Goal: Transaction & Acquisition: Book appointment/travel/reservation

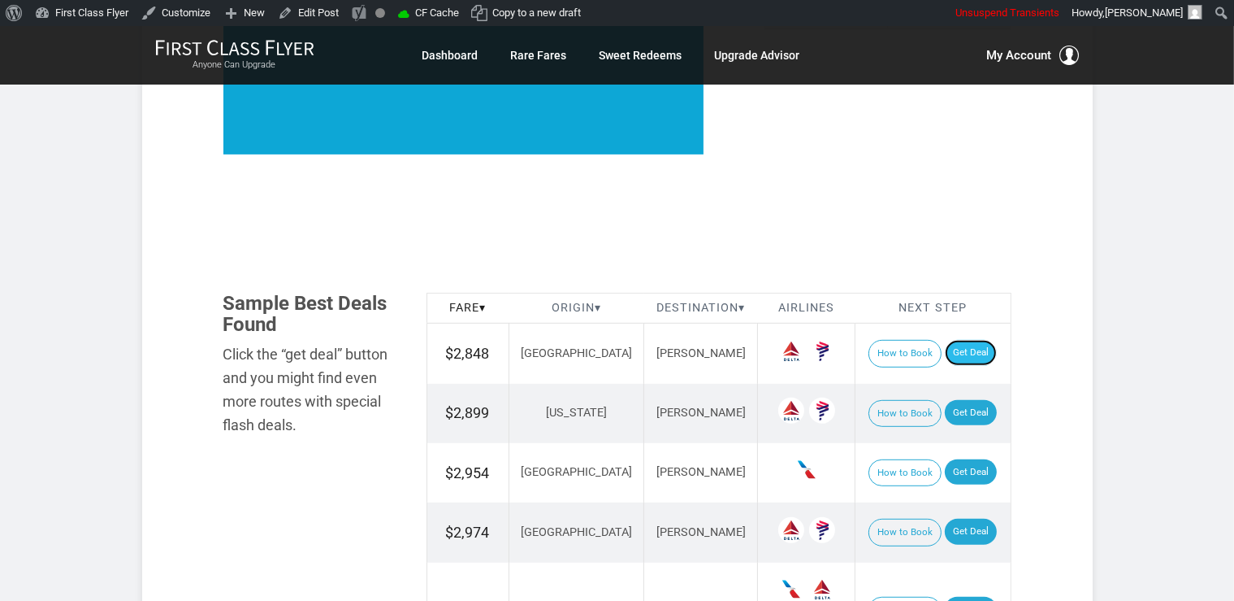
click at [948, 359] on link "Get Deal" at bounding box center [971, 353] width 52 height 26
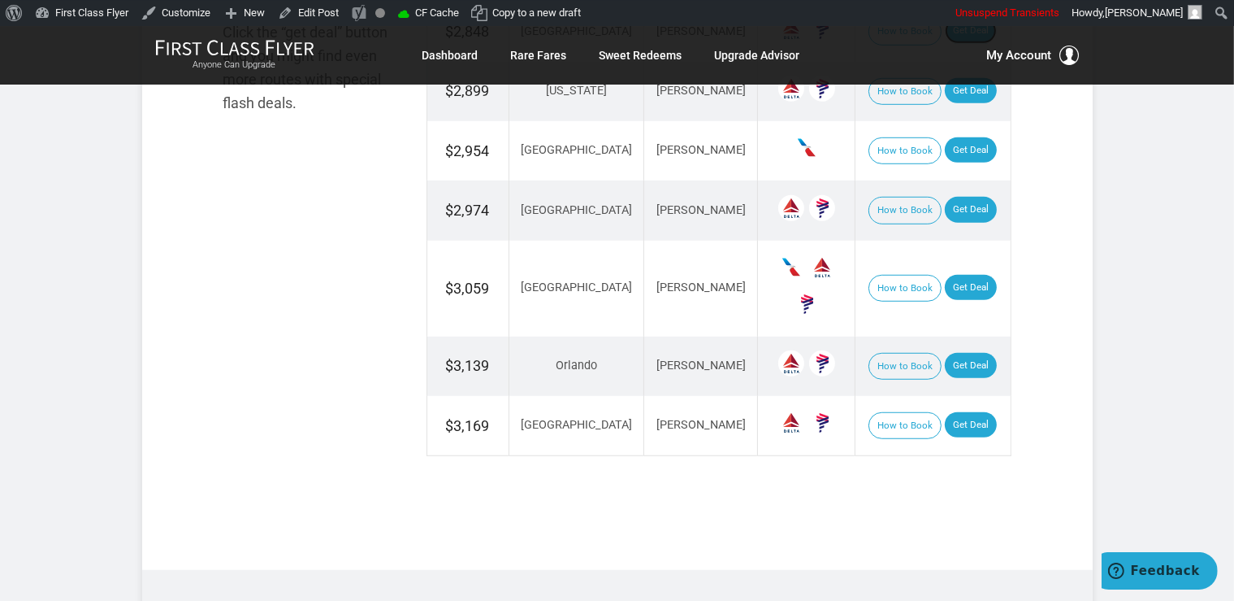
scroll to position [1201, 0]
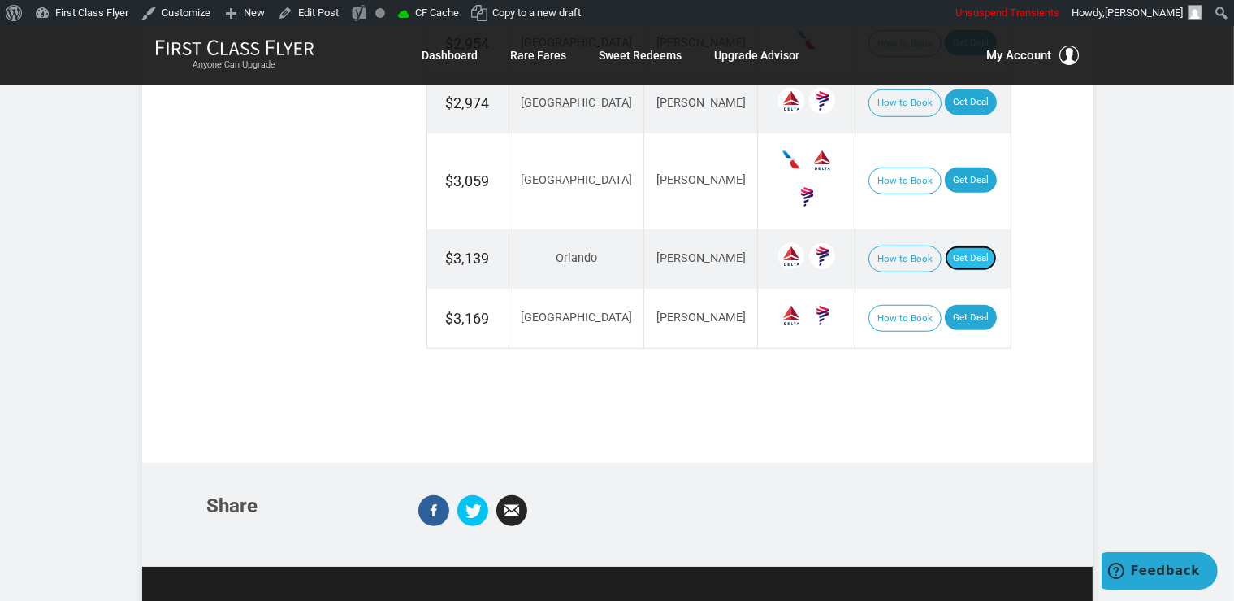
click at [945, 251] on link "Get Deal" at bounding box center [971, 258] width 52 height 26
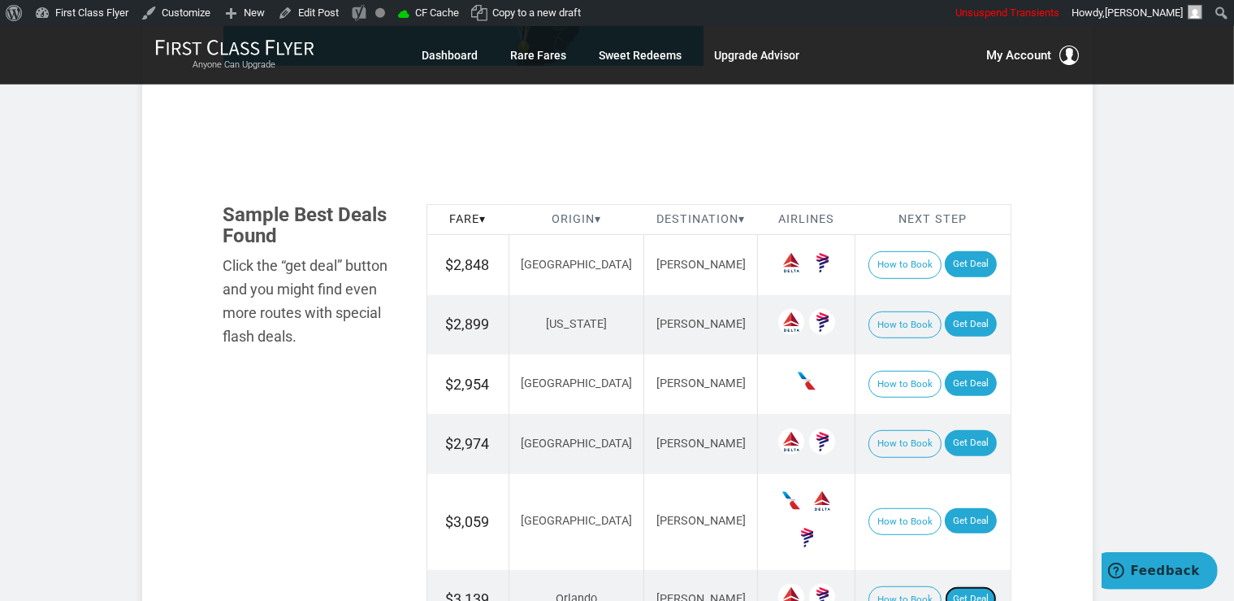
scroll to position [858, 0]
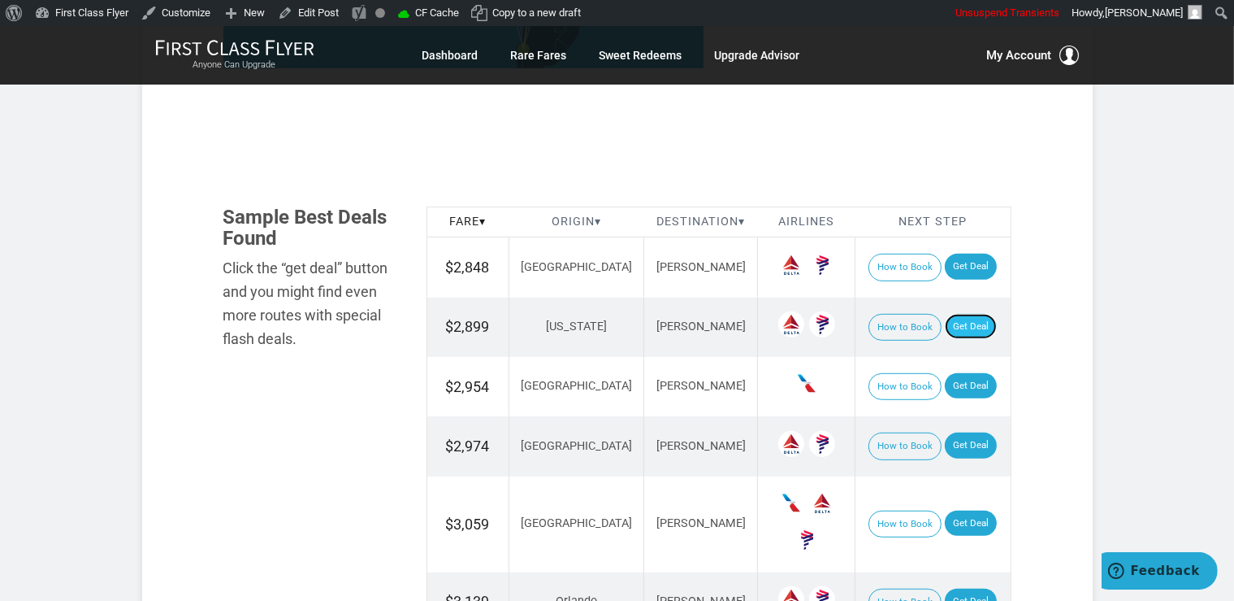
click at [949, 321] on link "Get Deal" at bounding box center [971, 327] width 52 height 26
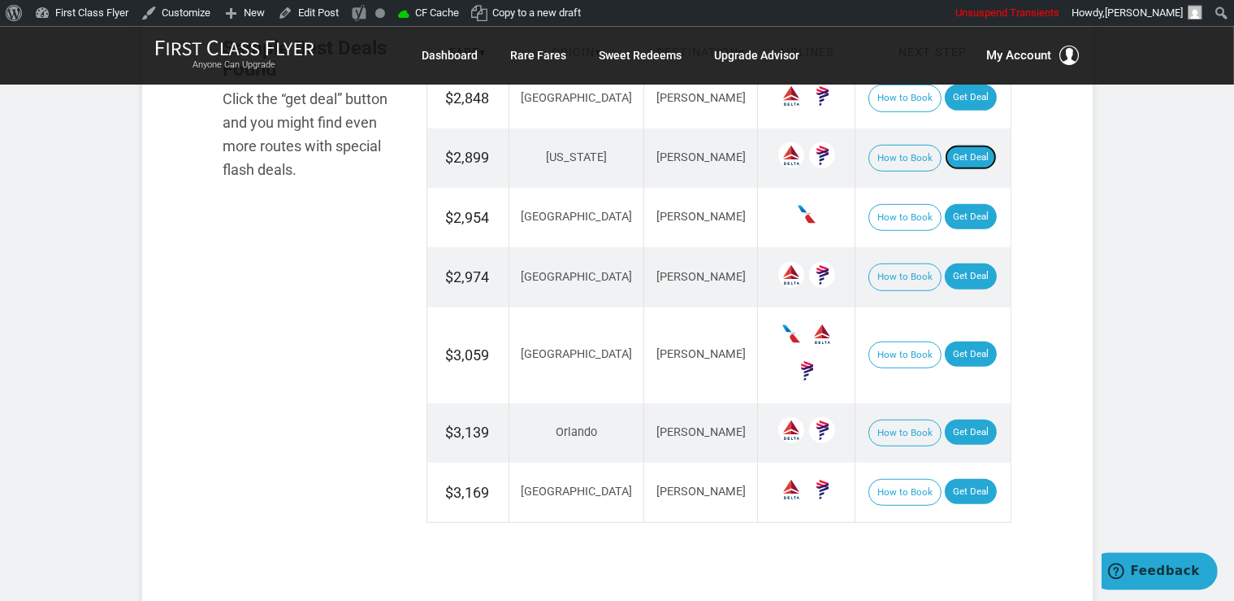
scroll to position [1030, 0]
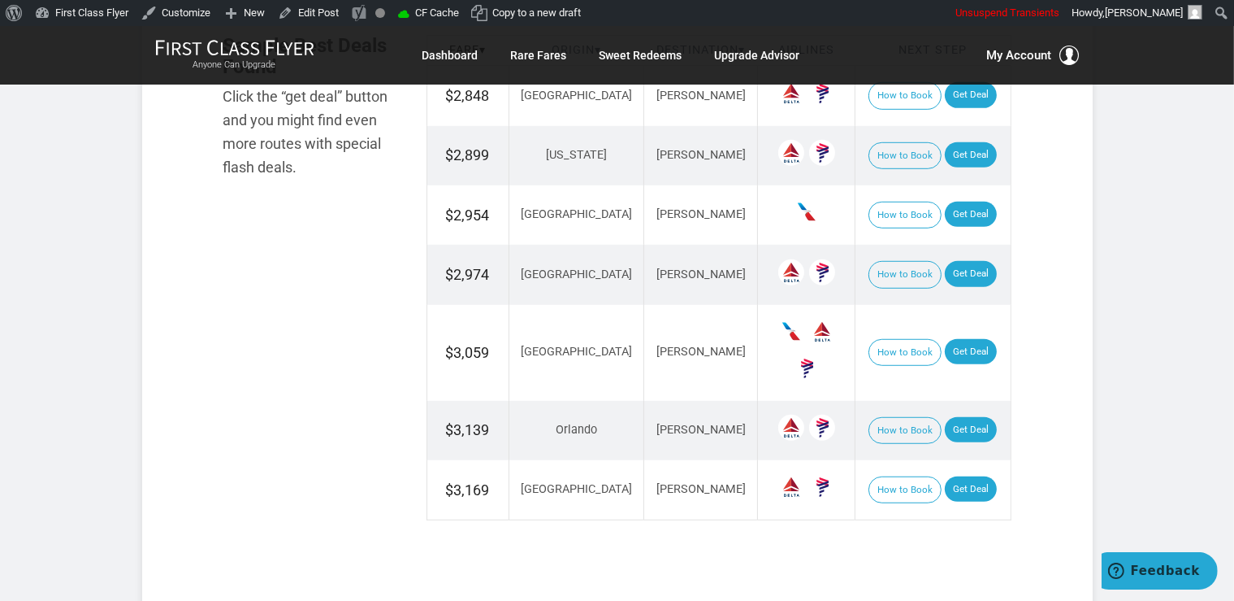
click at [980, 215] on td "How to Book Get Deal" at bounding box center [933, 214] width 155 height 59
click at [974, 213] on link "Get Deal" at bounding box center [971, 215] width 52 height 26
click at [954, 280] on link "Get Deal" at bounding box center [971, 274] width 52 height 26
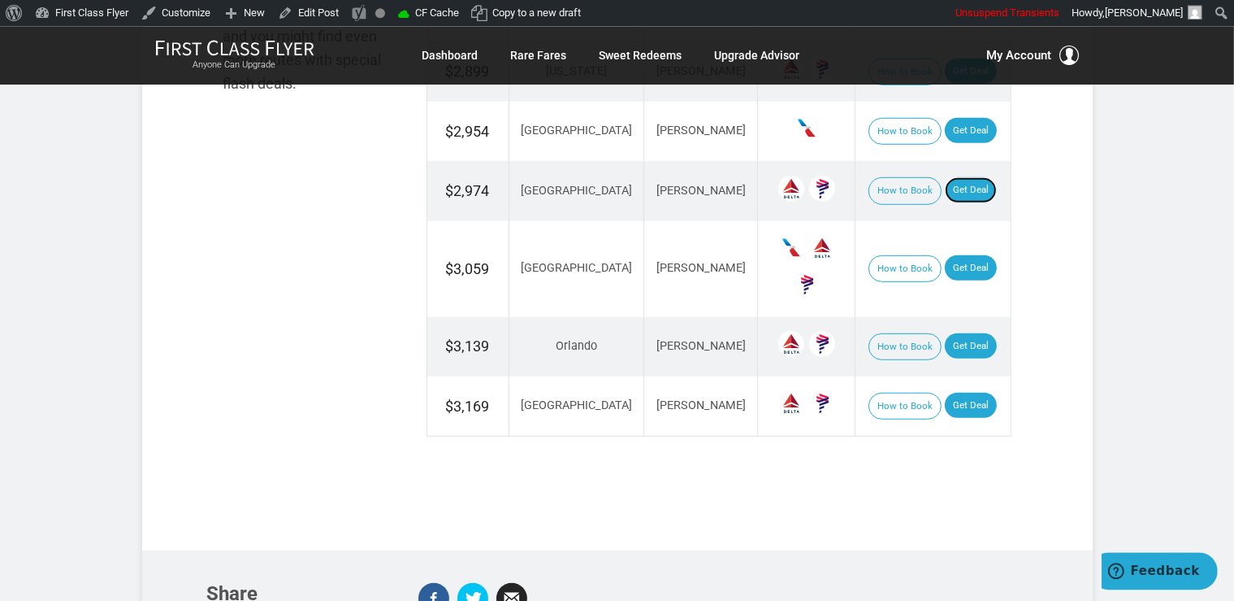
scroll to position [1115, 0]
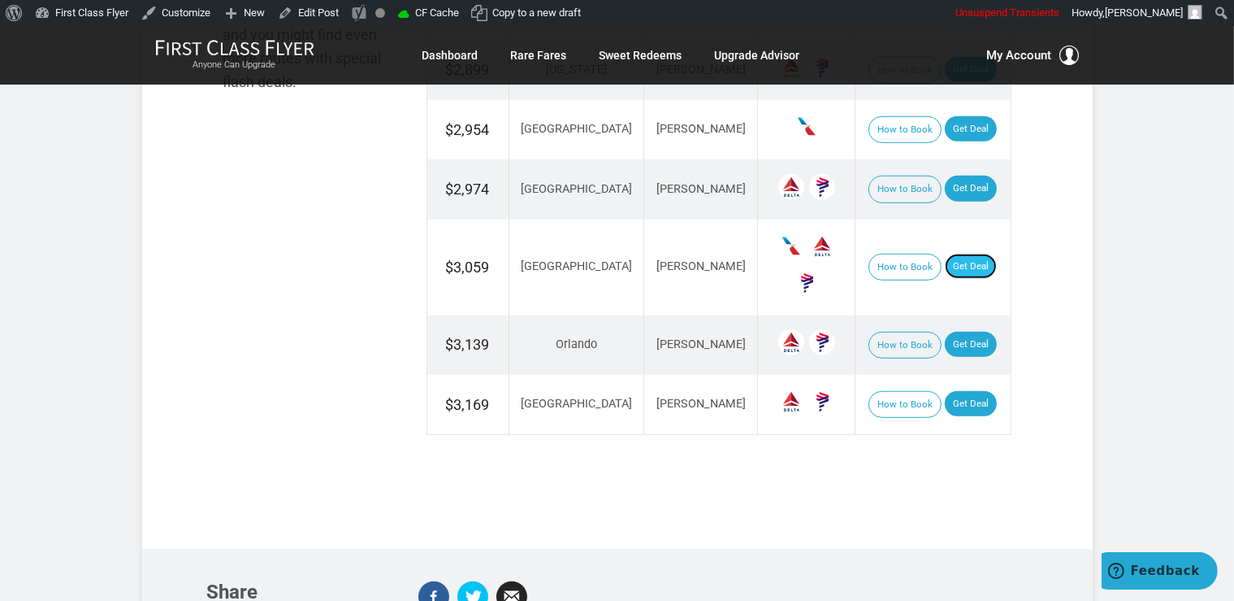
click at [955, 271] on link "Get Deal" at bounding box center [971, 267] width 52 height 26
click at [946, 391] on link "Get Deal" at bounding box center [971, 404] width 52 height 26
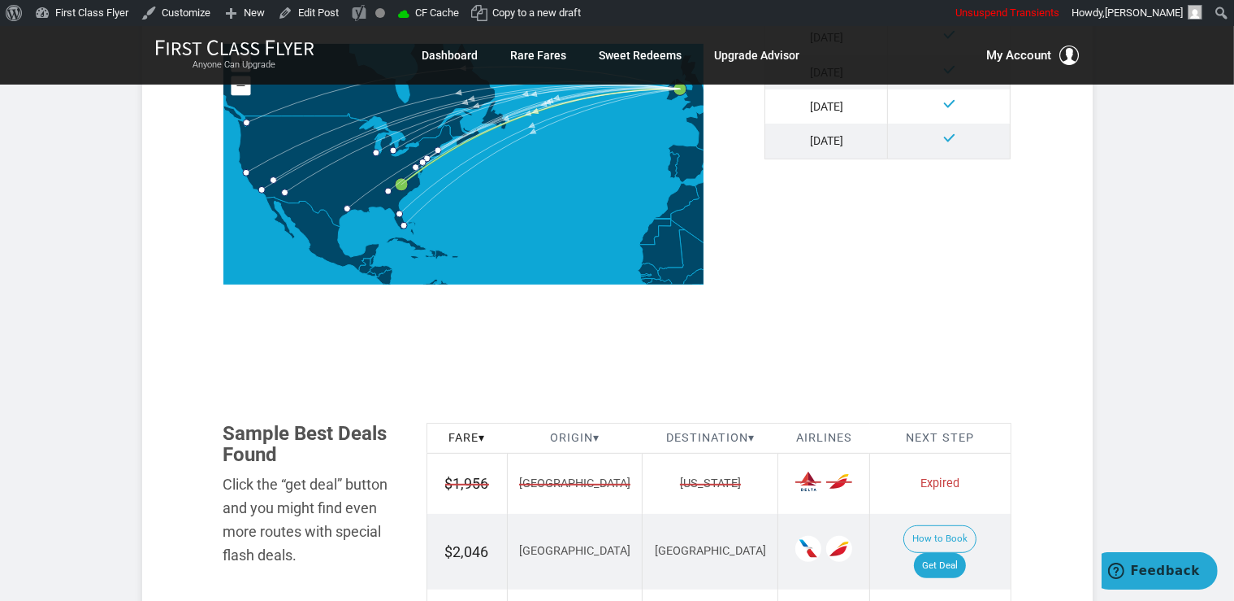
scroll to position [1030, 0]
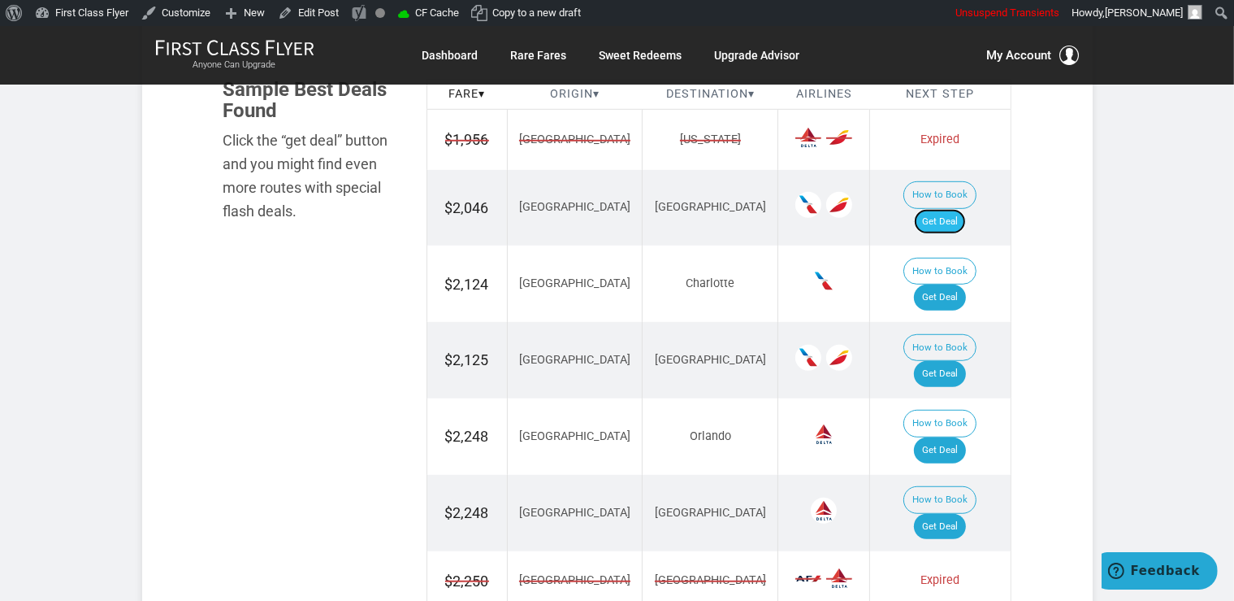
click at [949, 209] on link "Get Deal" at bounding box center [940, 222] width 52 height 26
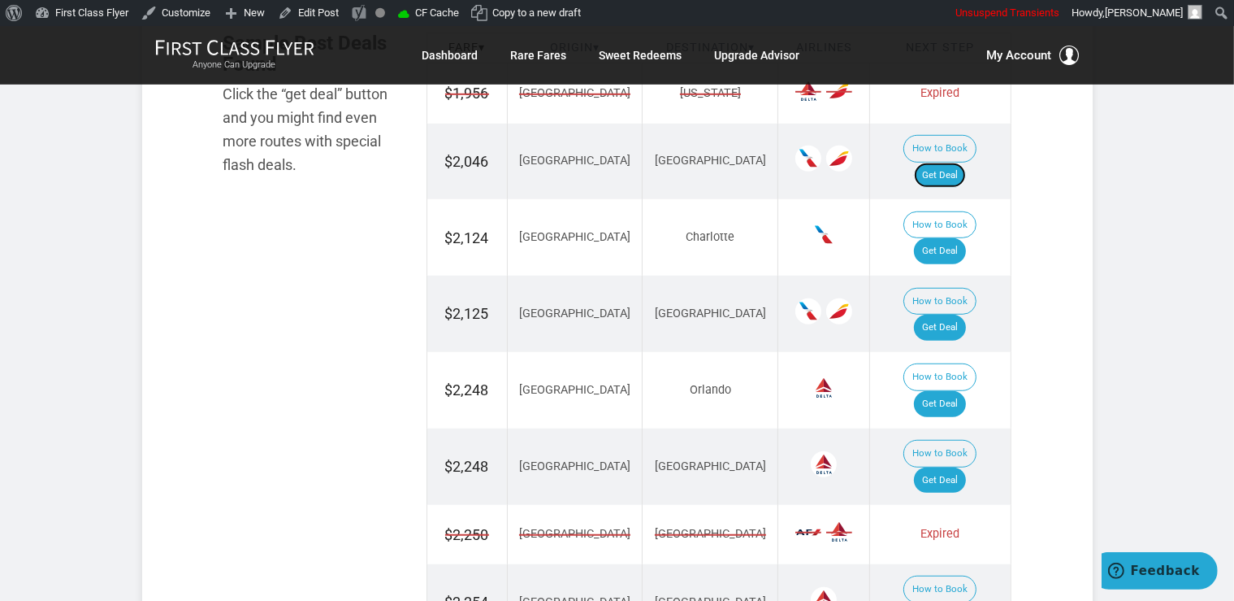
scroll to position [1115, 0]
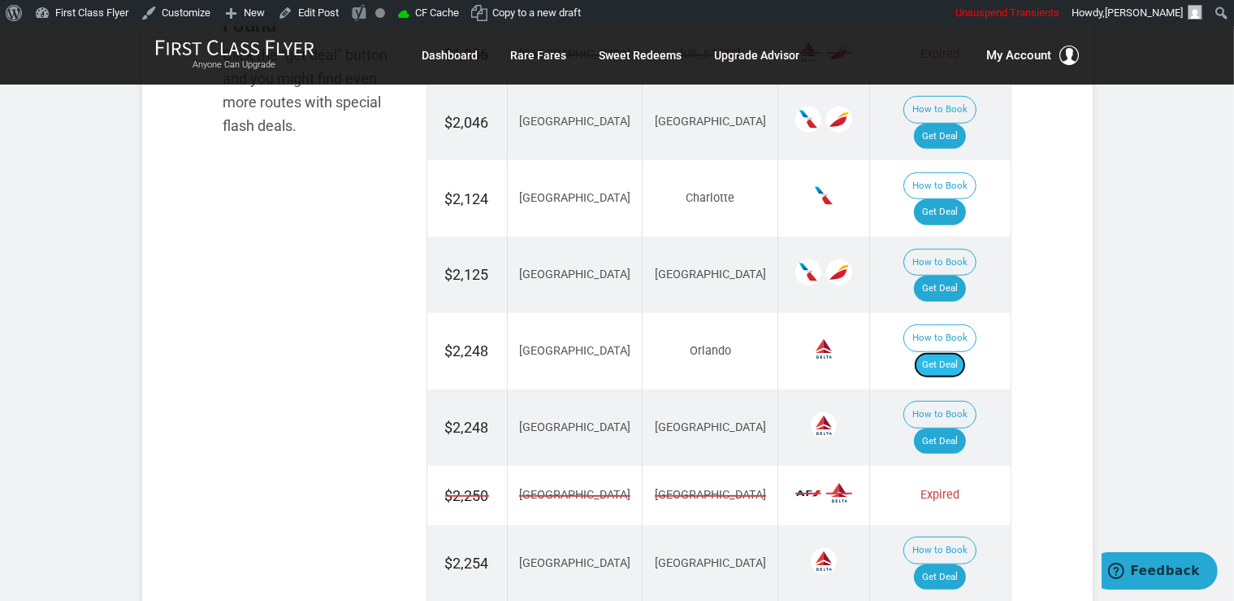
click at [960, 352] on link "Get Deal" at bounding box center [940, 365] width 52 height 26
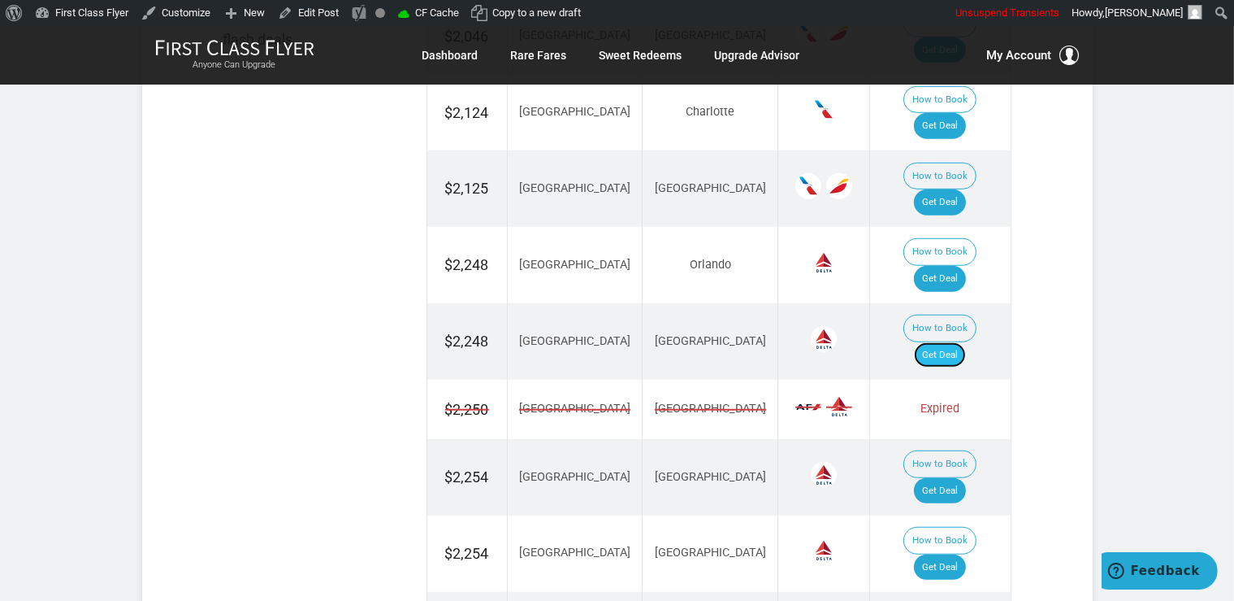
click at [952, 342] on link "Get Deal" at bounding box center [940, 355] width 52 height 26
click at [966, 342] on link "Get Deal" at bounding box center [940, 355] width 52 height 26
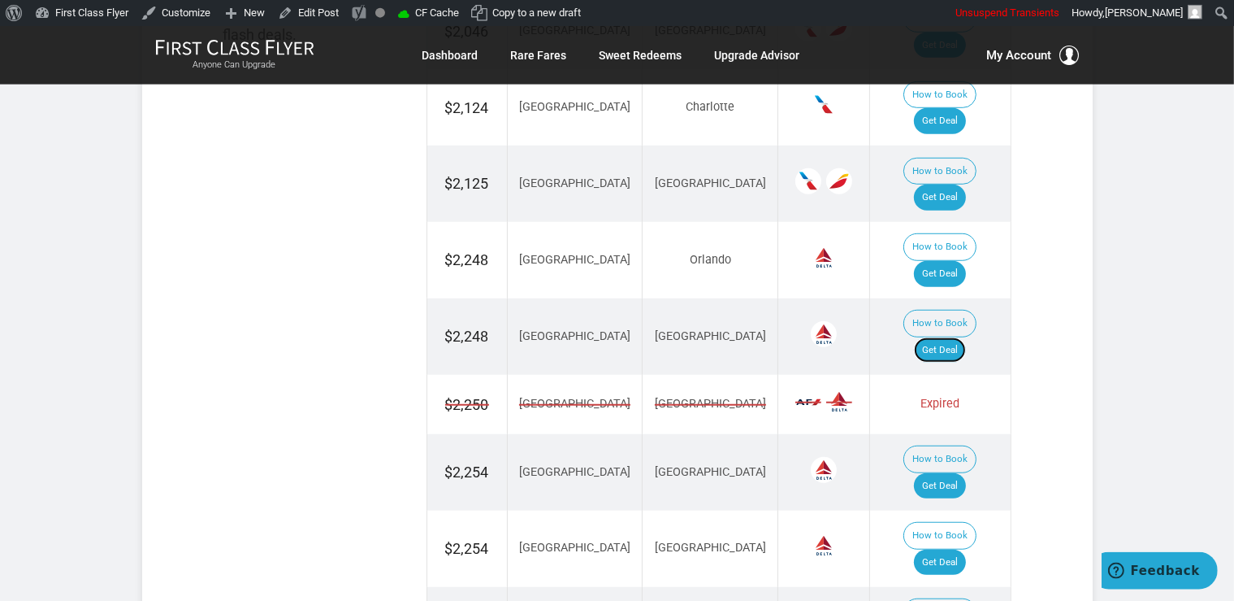
scroll to position [1287, 0]
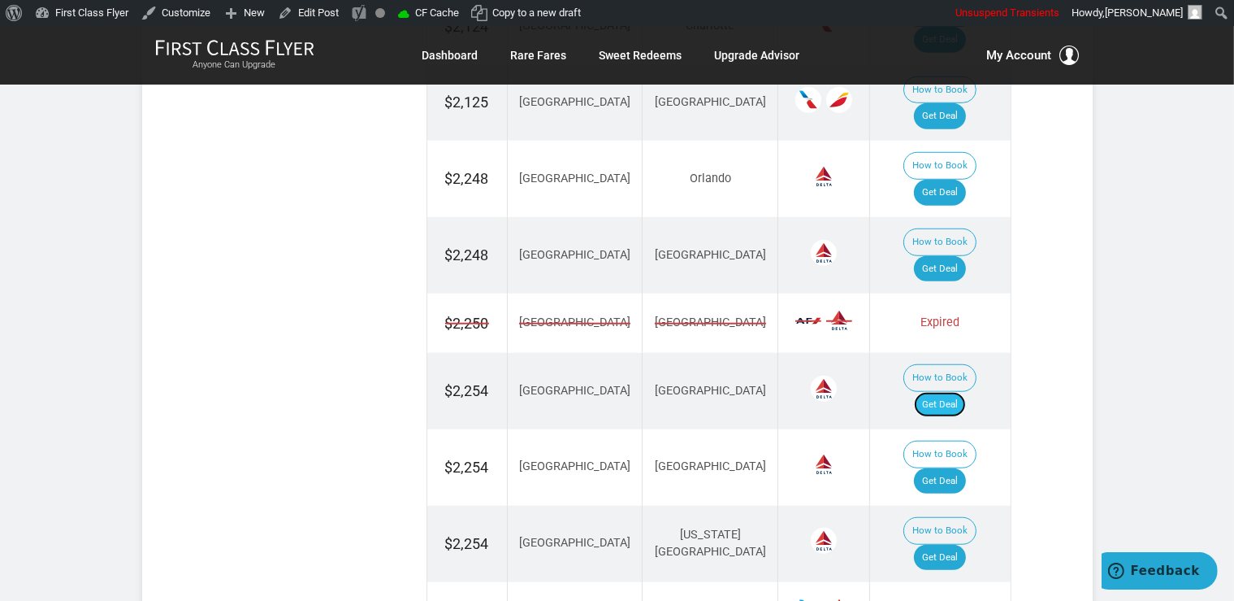
click at [961, 392] on link "Get Deal" at bounding box center [940, 405] width 52 height 26
click at [941, 468] on link "Get Deal" at bounding box center [940, 481] width 52 height 26
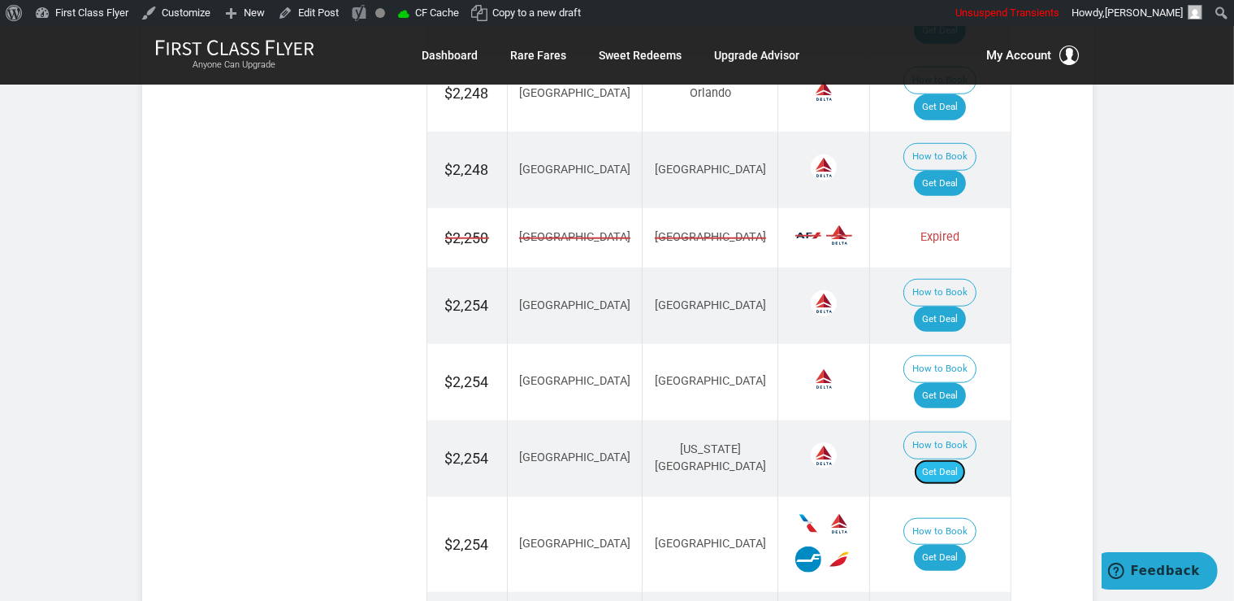
click at [958, 459] on link "Get Deal" at bounding box center [940, 472] width 52 height 26
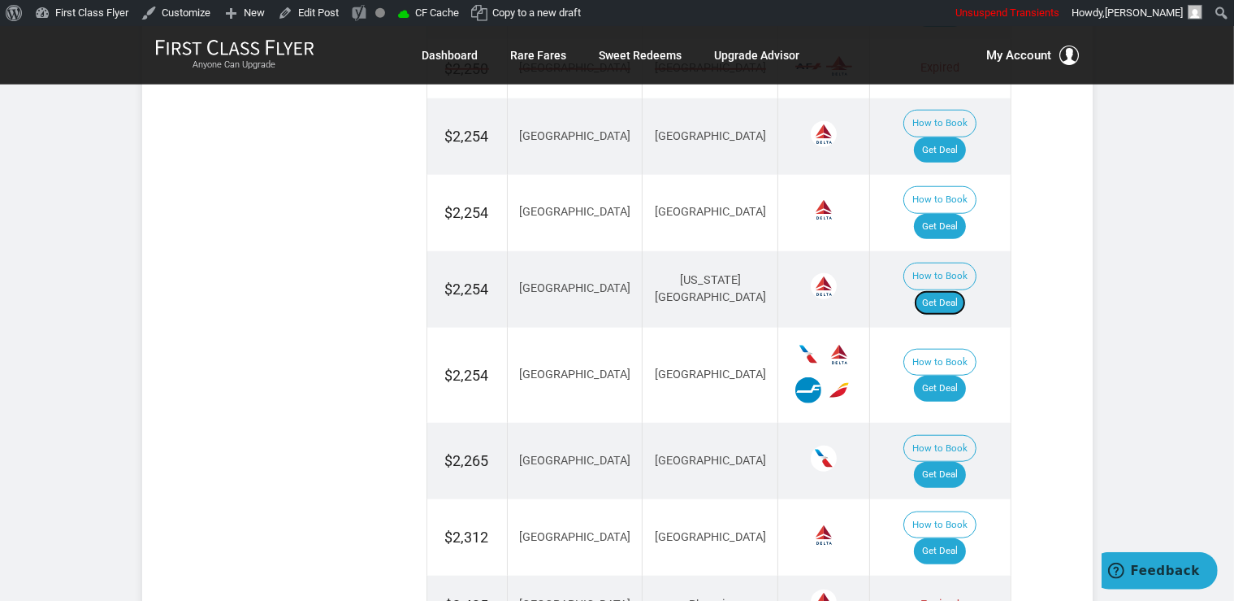
scroll to position [1544, 0]
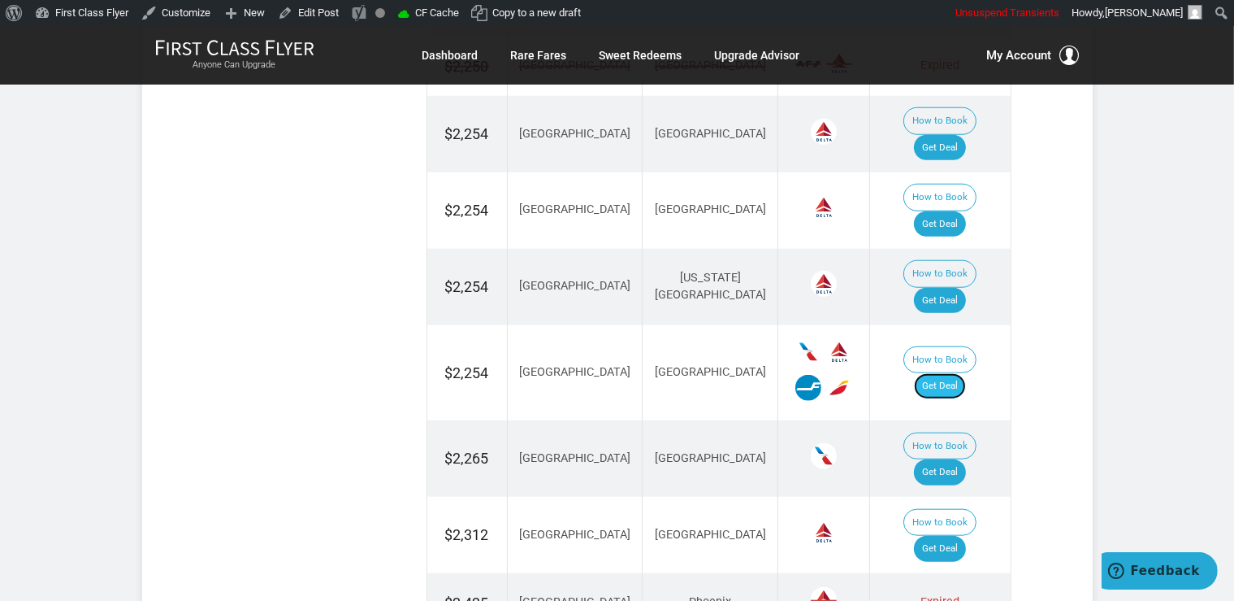
click at [948, 373] on link "Get Deal" at bounding box center [940, 386] width 52 height 26
click at [935, 536] on link "Get Deal" at bounding box center [940, 549] width 52 height 26
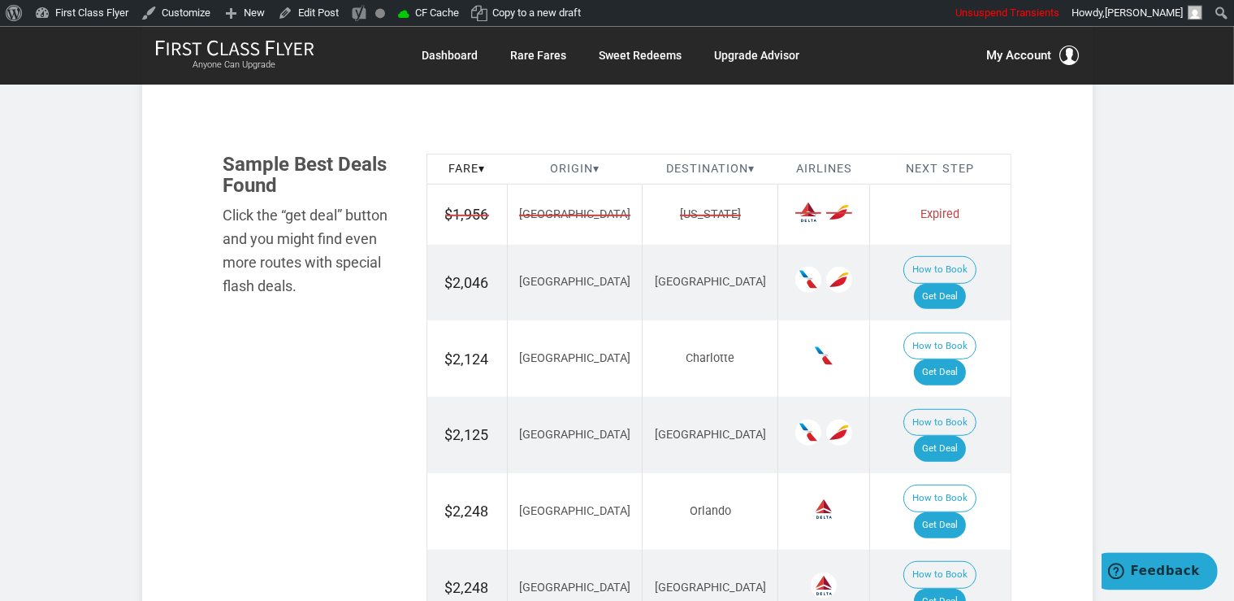
scroll to position [944, 0]
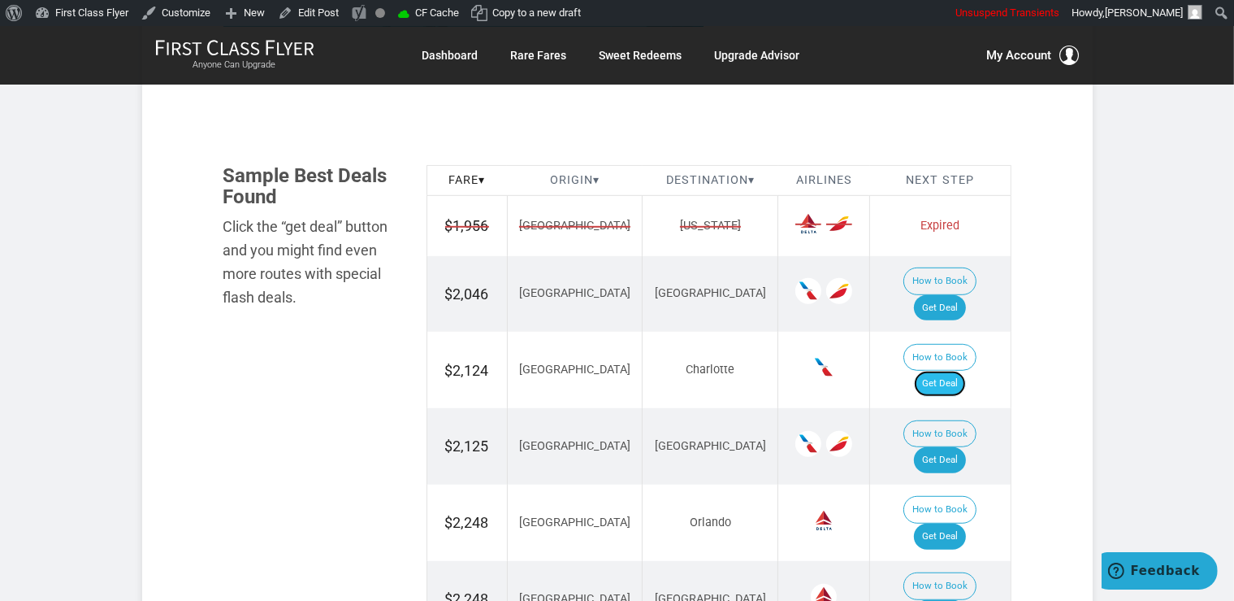
click at [946, 371] on link "Get Deal" at bounding box center [940, 384] width 52 height 26
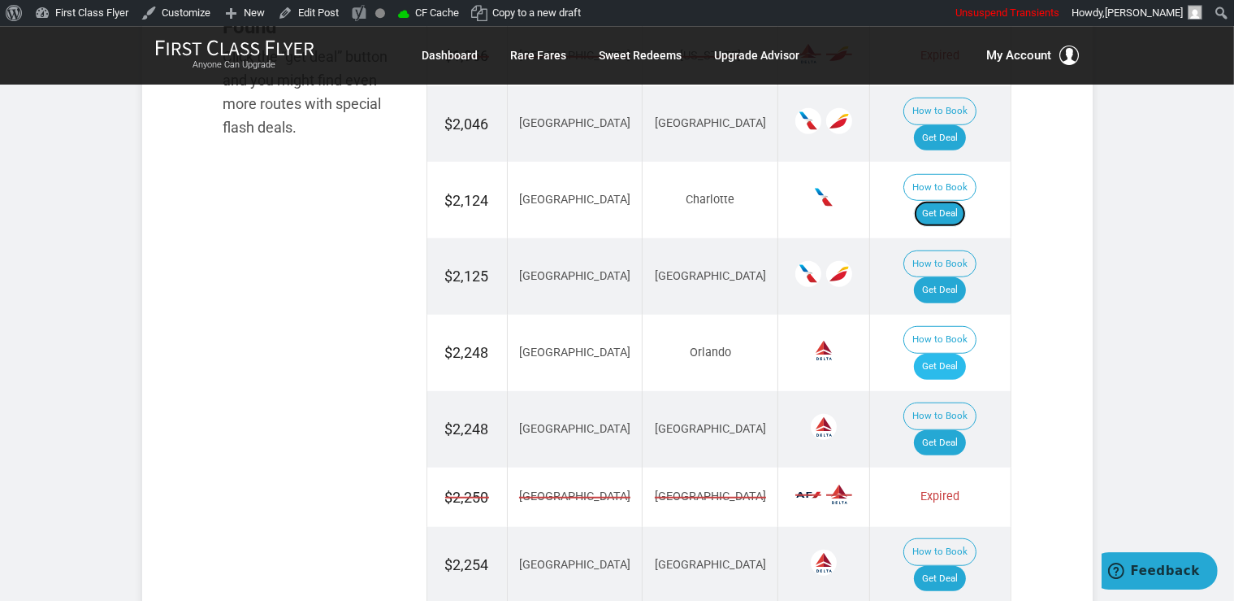
scroll to position [1115, 0]
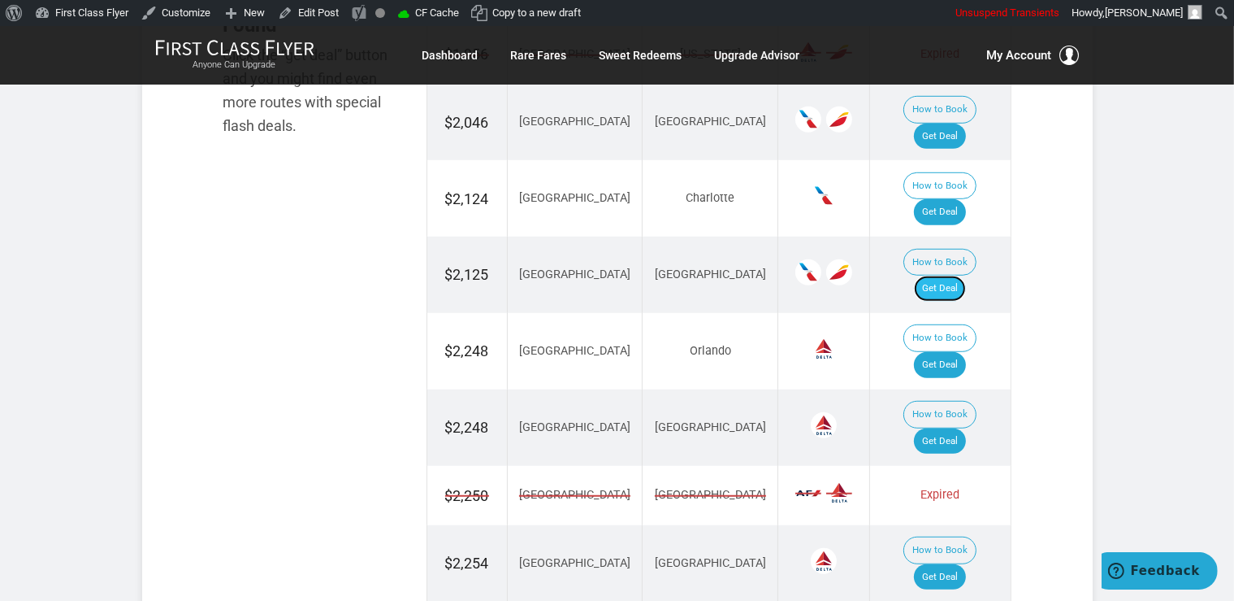
click at [938, 275] on link "Get Deal" at bounding box center [940, 288] width 52 height 26
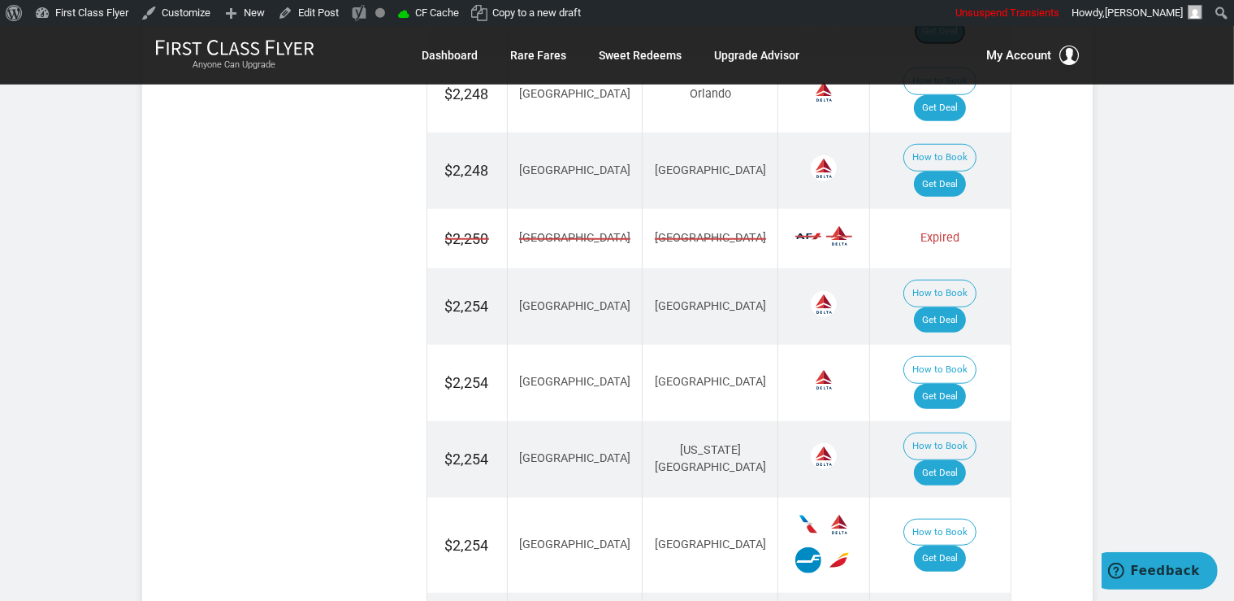
scroll to position [1544, 0]
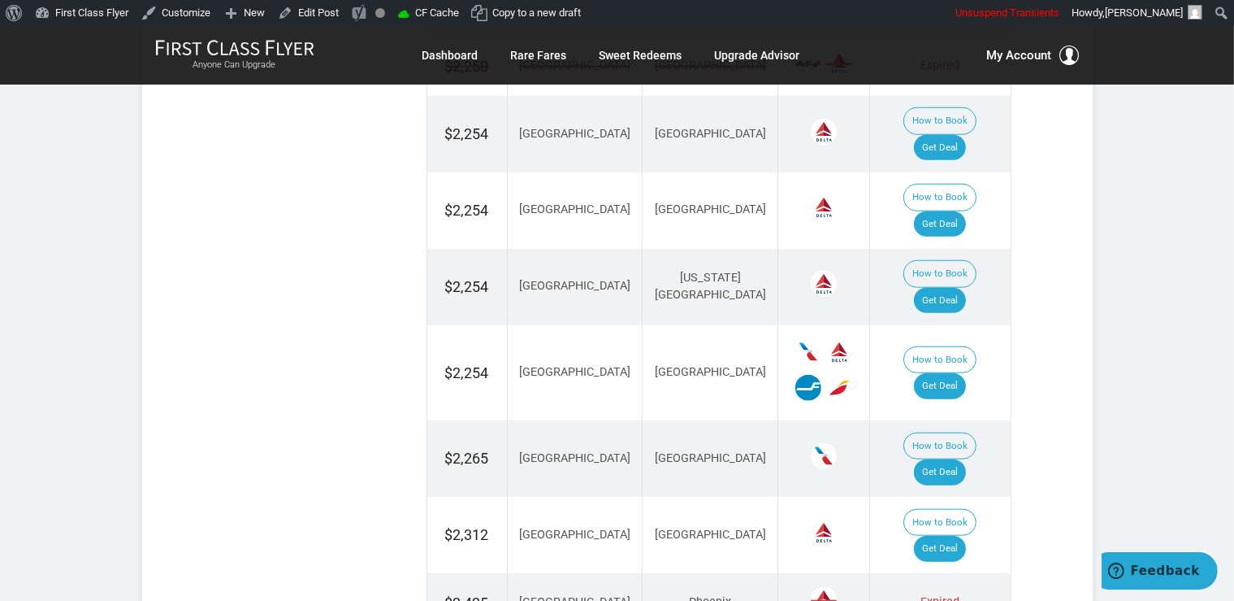
drag, startPoint x: 953, startPoint y: 446, endPoint x: 942, endPoint y: 424, distance: 24.7
click at [952, 459] on link "Get Deal" at bounding box center [940, 472] width 52 height 26
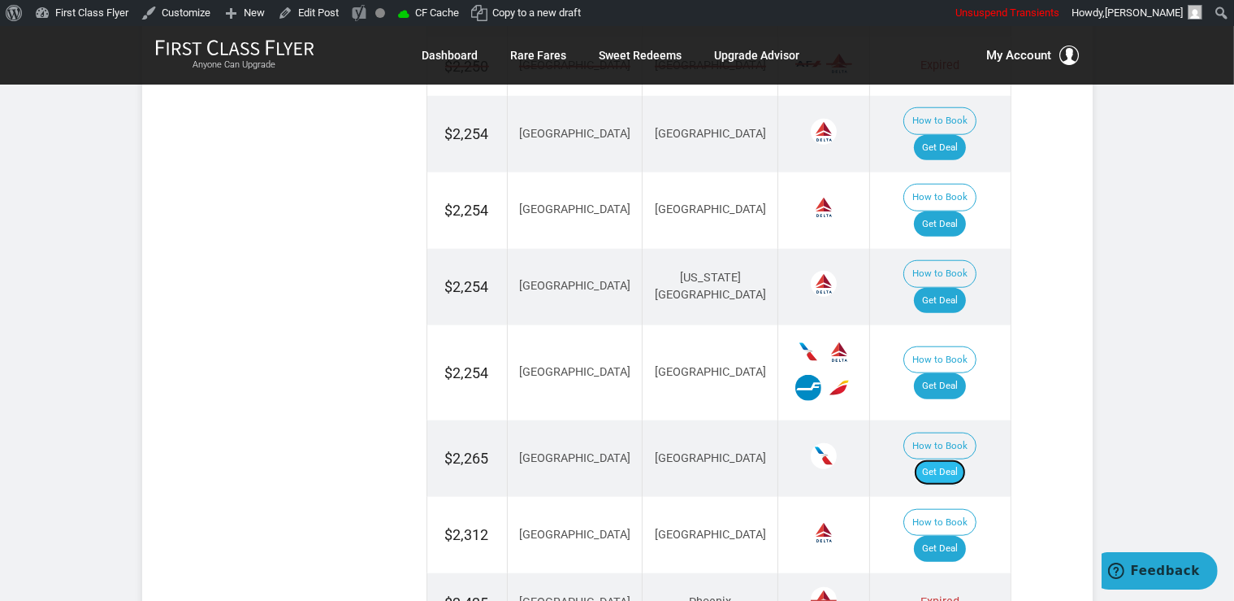
scroll to position [1473, 0]
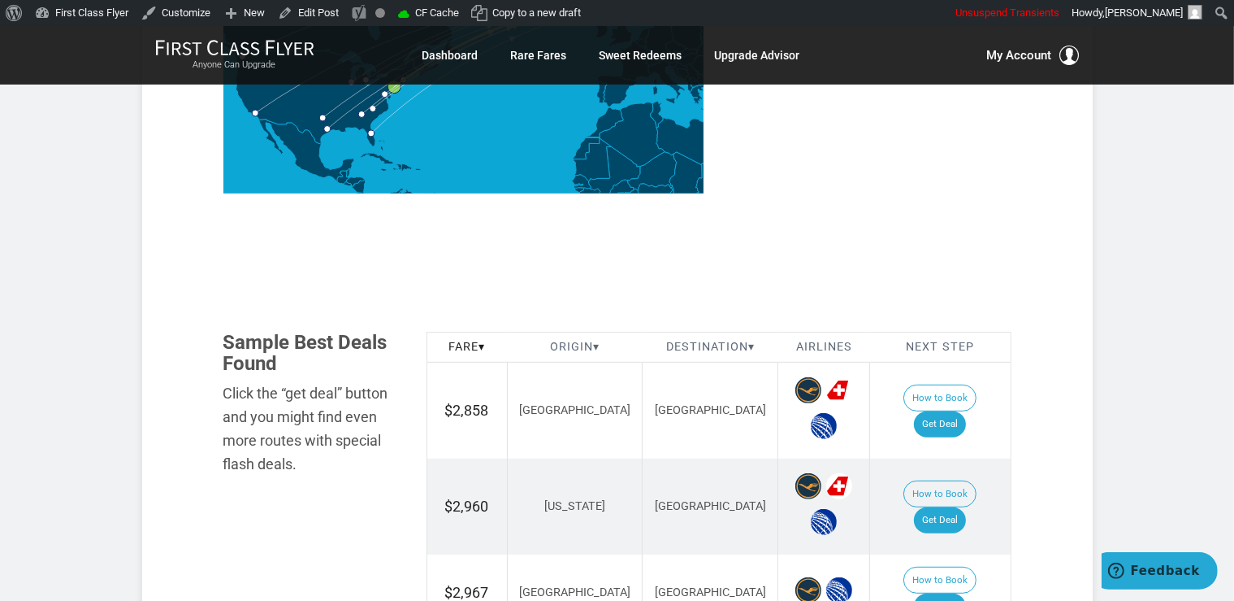
scroll to position [772, 0]
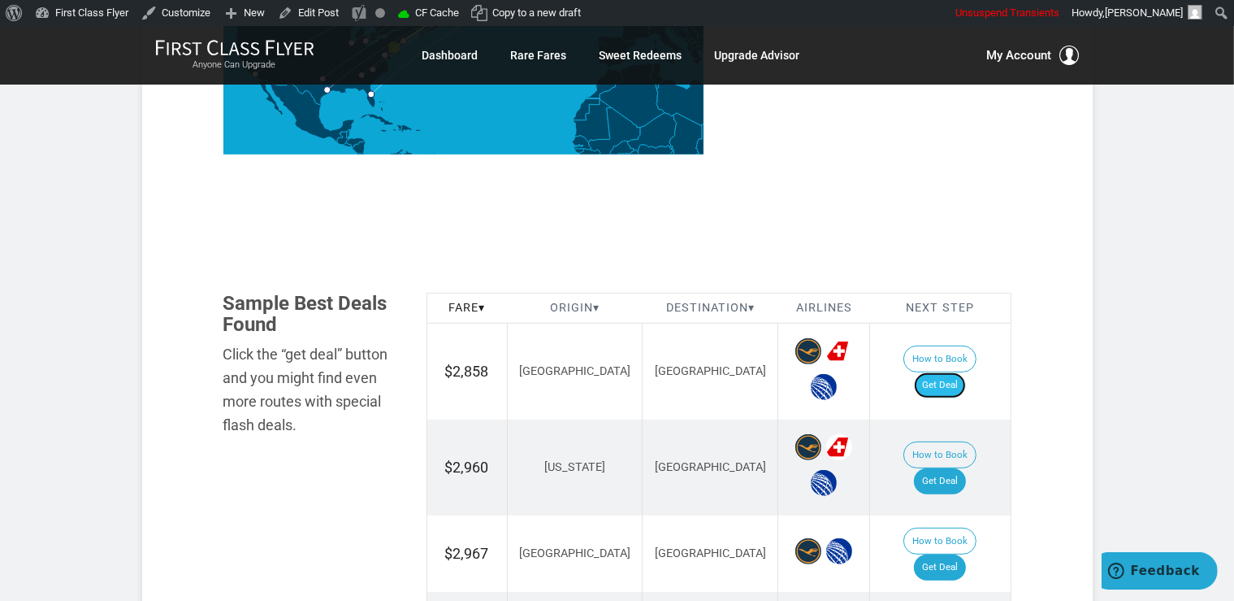
click at [942, 372] on link "Get Deal" at bounding box center [940, 385] width 52 height 26
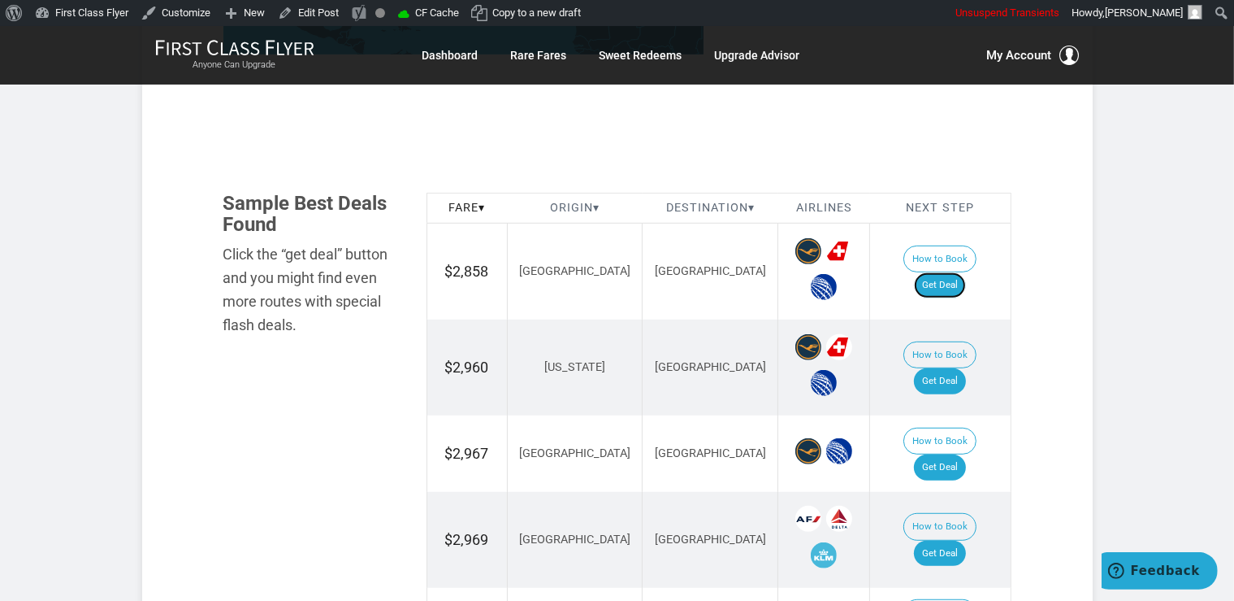
scroll to position [1030, 0]
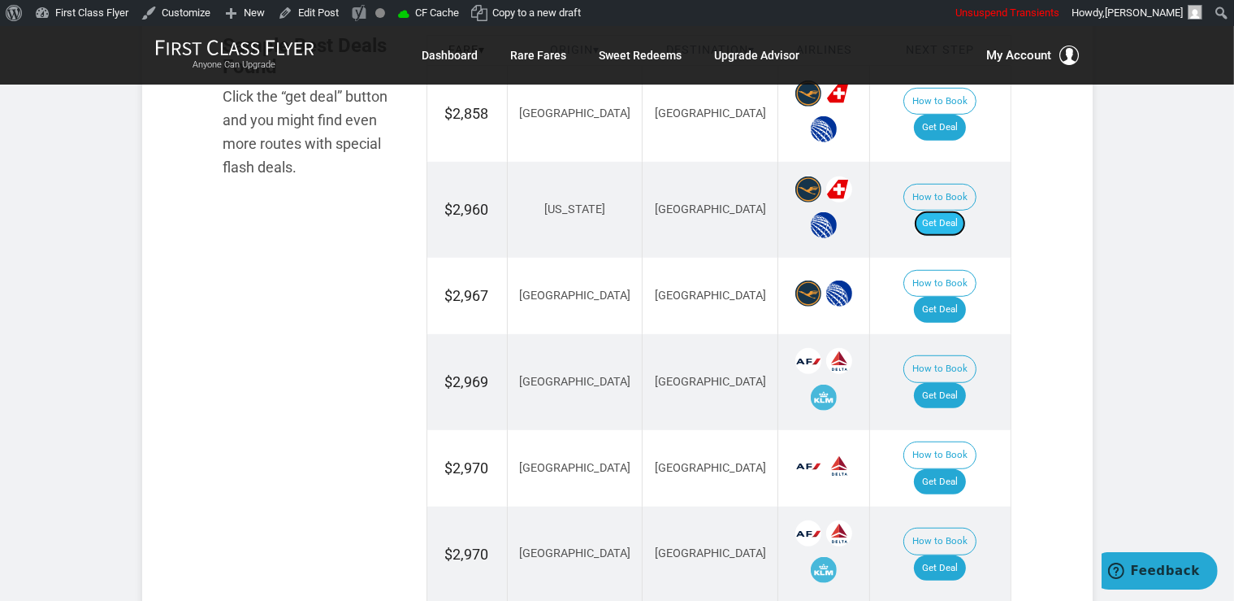
click at [962, 210] on link "Get Deal" at bounding box center [940, 223] width 52 height 26
drag, startPoint x: 951, startPoint y: 434, endPoint x: 969, endPoint y: 427, distance: 19.0
click at [952, 469] on link "Get Deal" at bounding box center [940, 482] width 52 height 26
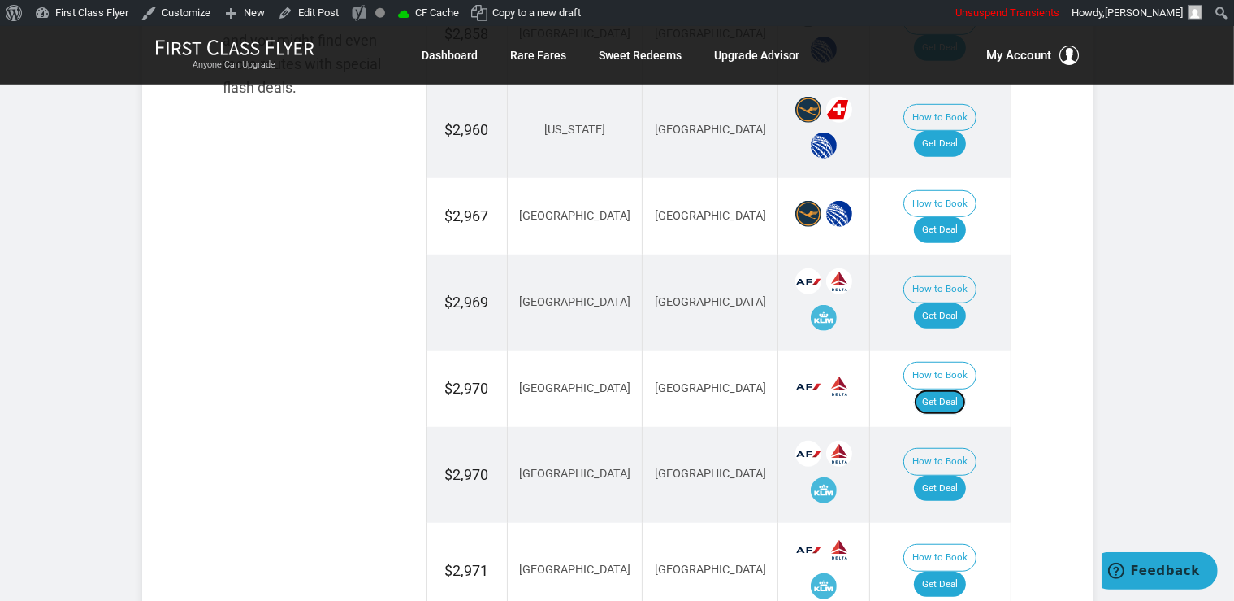
scroll to position [1201, 0]
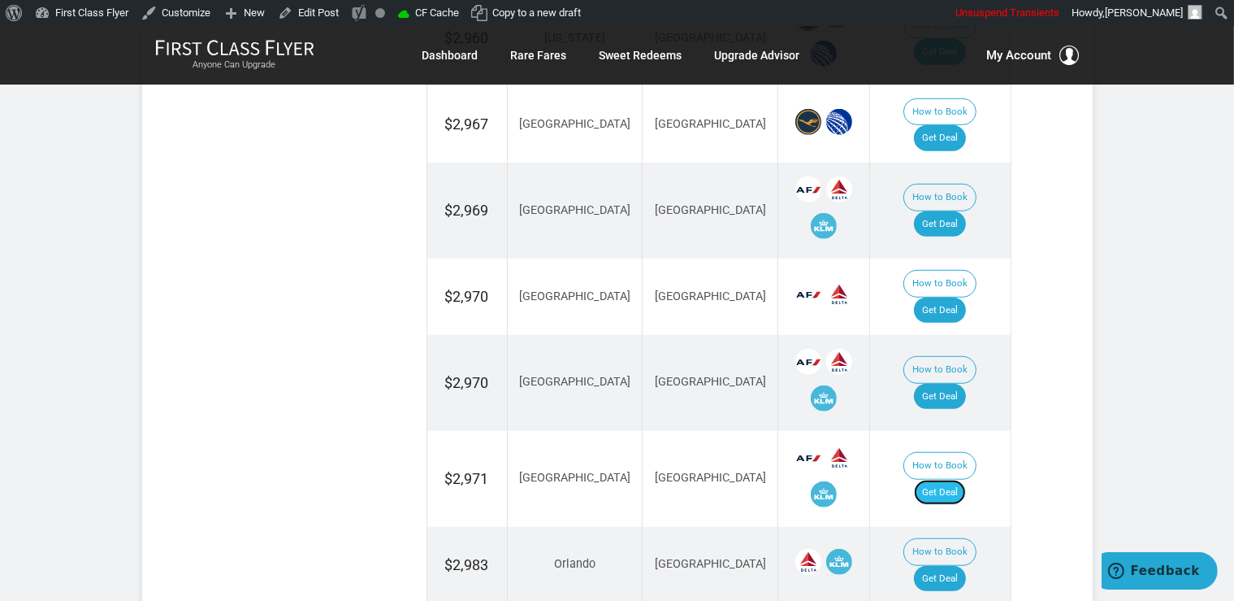
click at [966, 479] on link "Get Deal" at bounding box center [940, 492] width 52 height 26
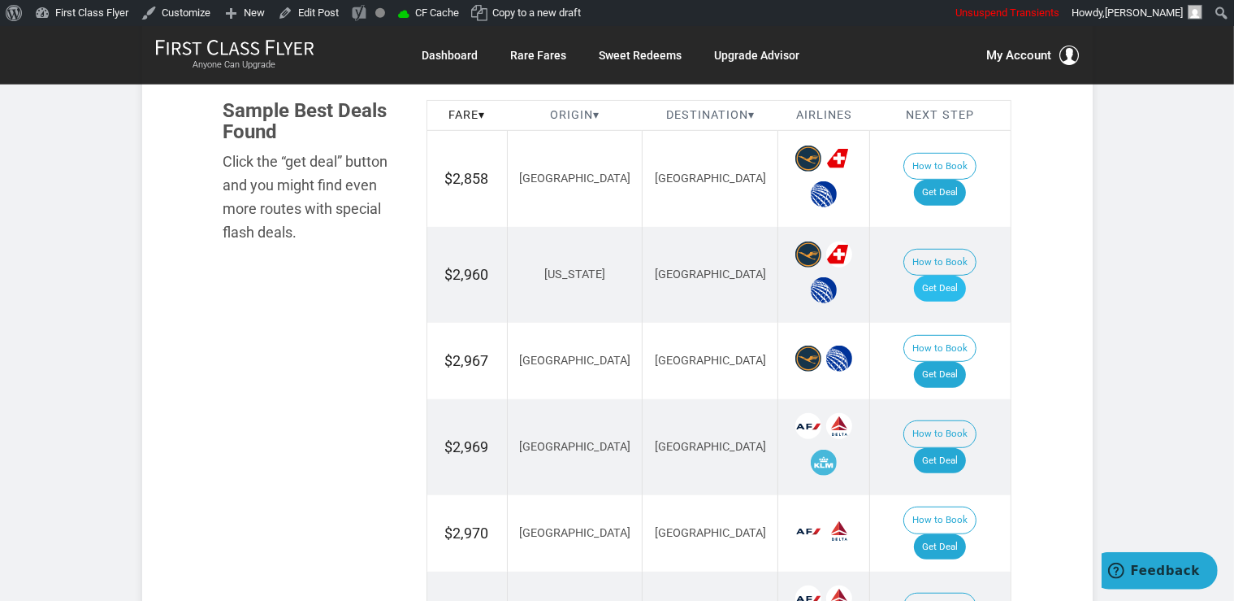
scroll to position [944, 0]
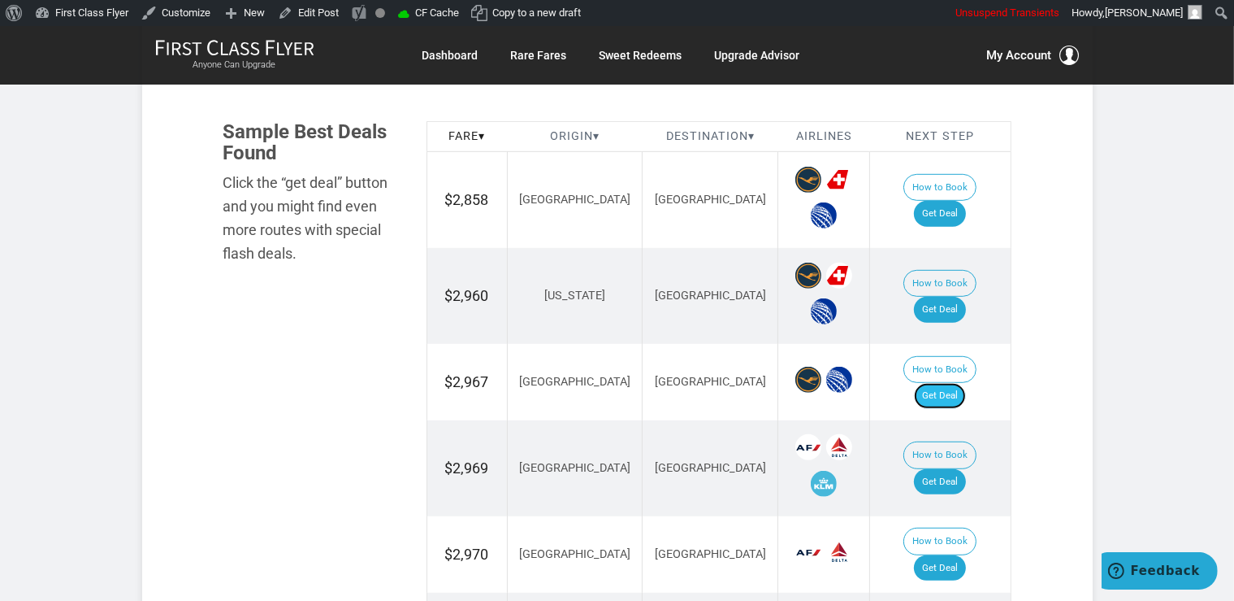
click at [950, 383] on link "Get Deal" at bounding box center [940, 396] width 52 height 26
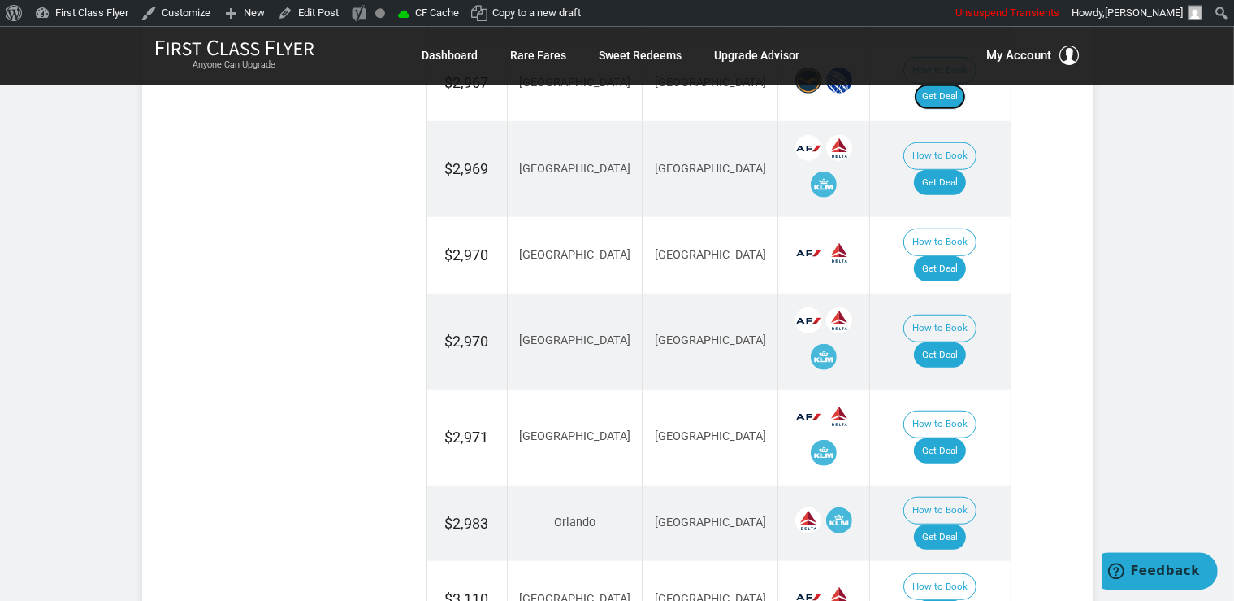
scroll to position [1287, 0]
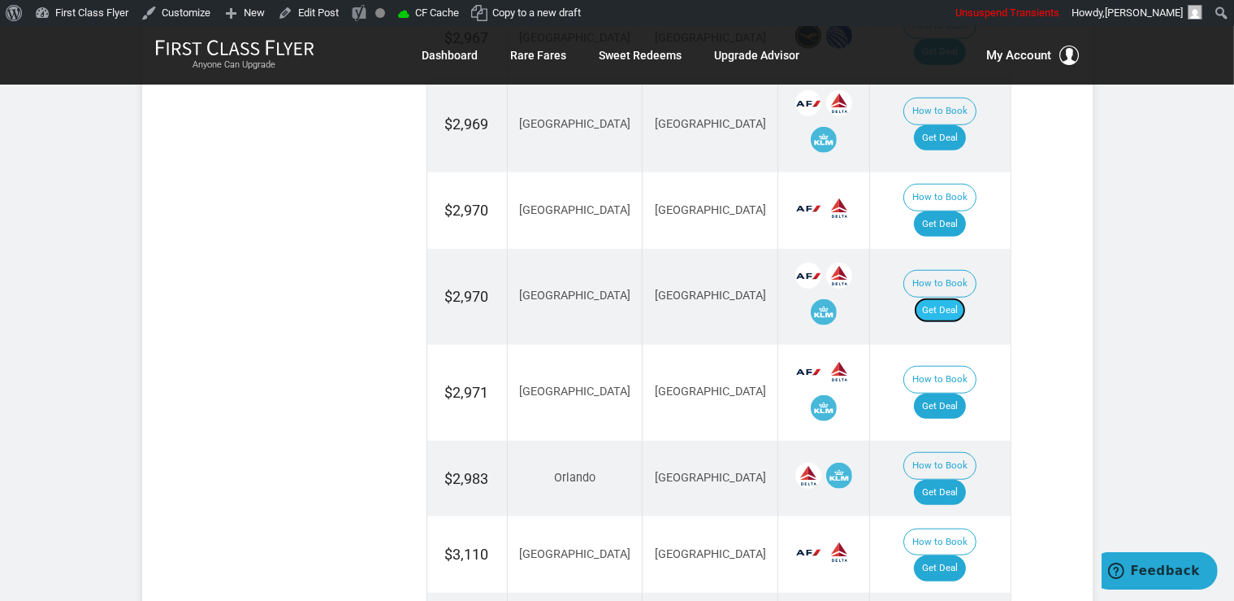
click at [961, 297] on link "Get Deal" at bounding box center [940, 310] width 52 height 26
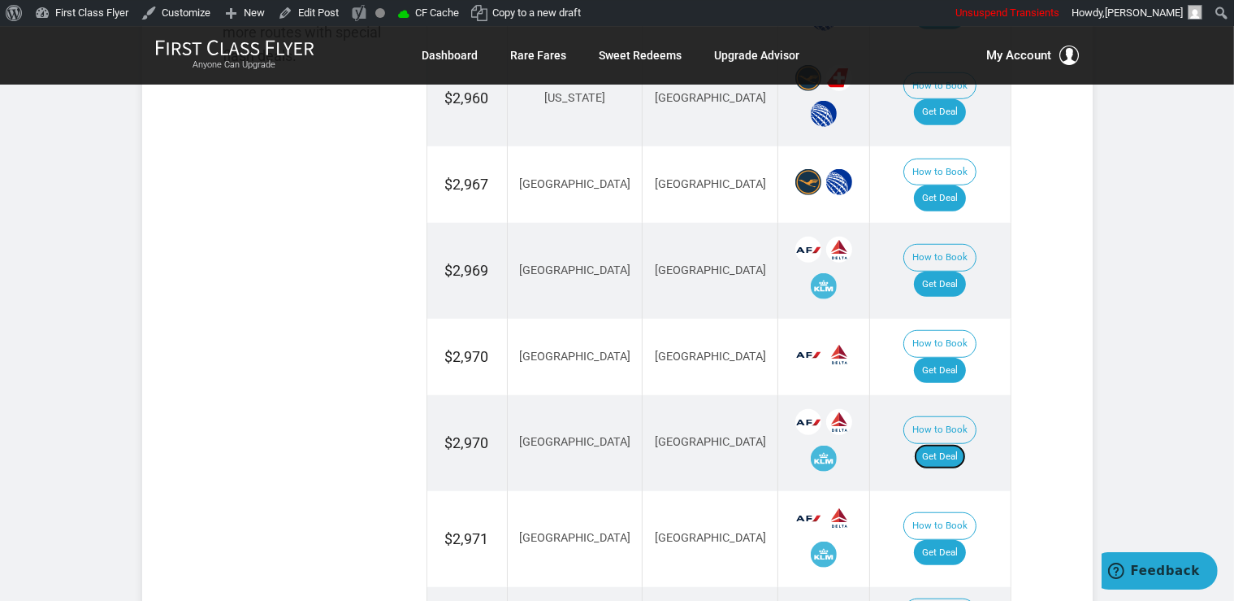
scroll to position [1115, 0]
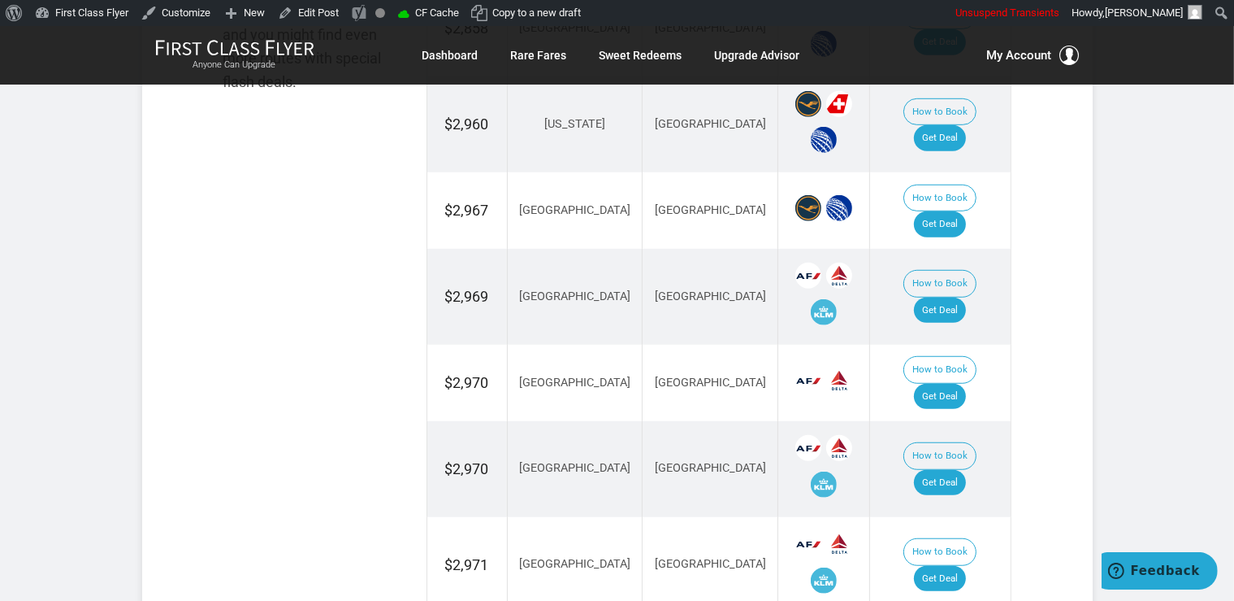
click at [922, 260] on td "How to Book Get Deal" at bounding box center [940, 297] width 141 height 96
click at [957, 297] on link "Get Deal" at bounding box center [940, 310] width 52 height 26
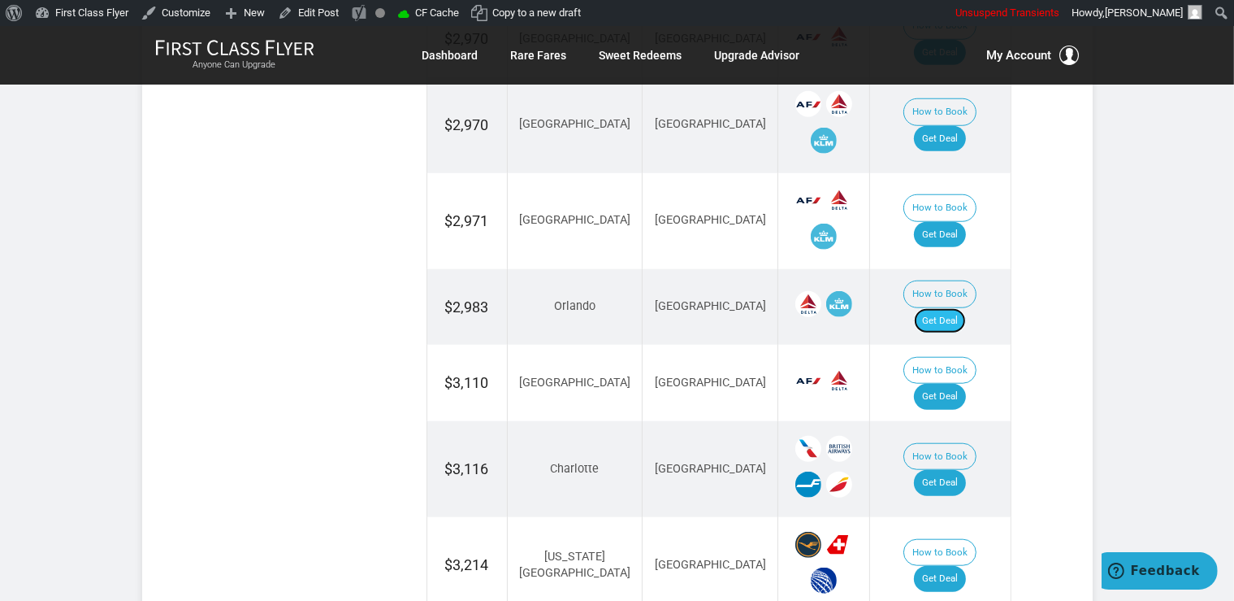
click at [962, 308] on link "Get Deal" at bounding box center [940, 321] width 52 height 26
drag, startPoint x: 967, startPoint y: 321, endPoint x: 976, endPoint y: 335, distance: 16.5
click at [966, 384] on link "Get Deal" at bounding box center [940, 397] width 52 height 26
click at [943, 470] on link "Get Deal" at bounding box center [940, 483] width 52 height 26
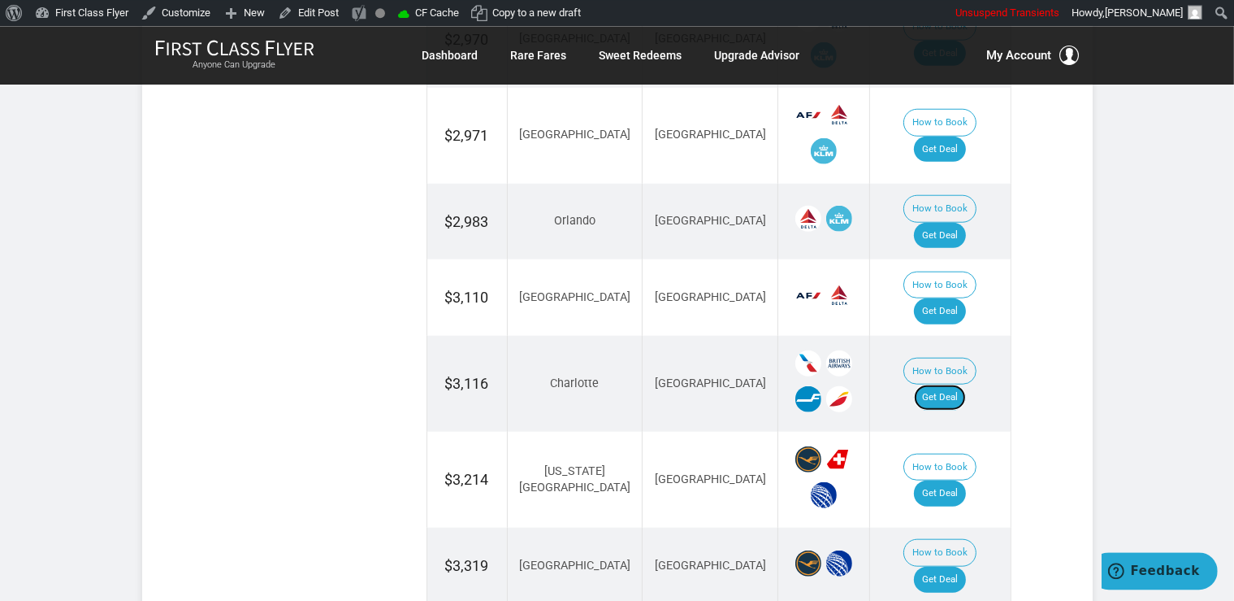
scroll to position [1716, 0]
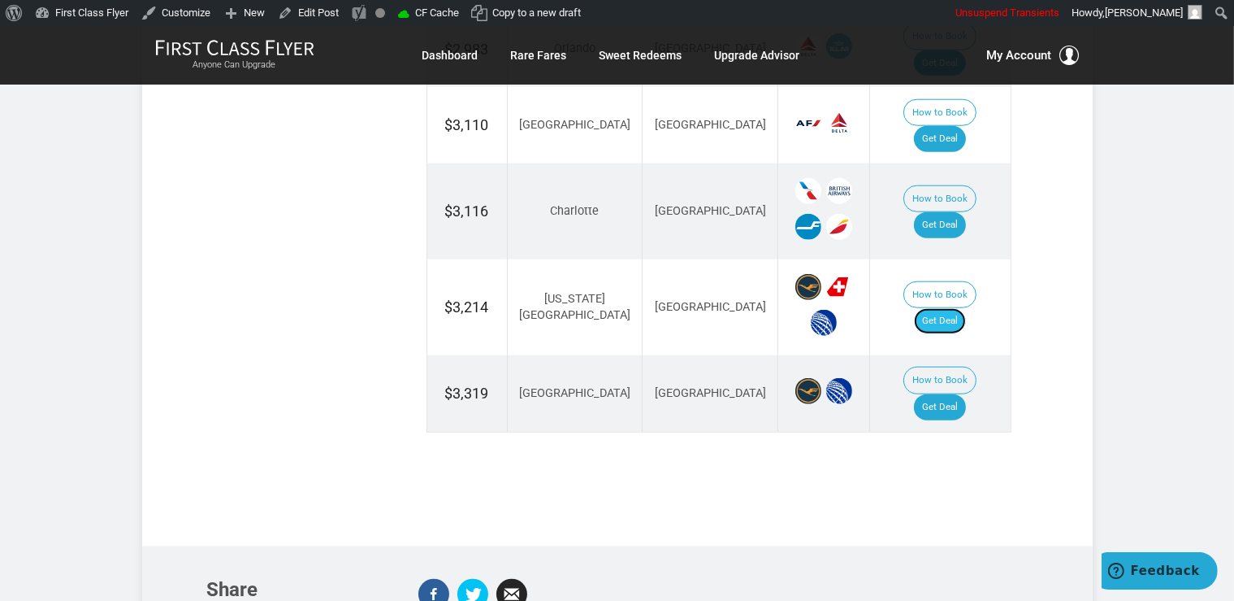
click at [944, 308] on link "Get Deal" at bounding box center [940, 321] width 52 height 26
click at [931, 394] on link "Get Deal" at bounding box center [940, 407] width 52 height 26
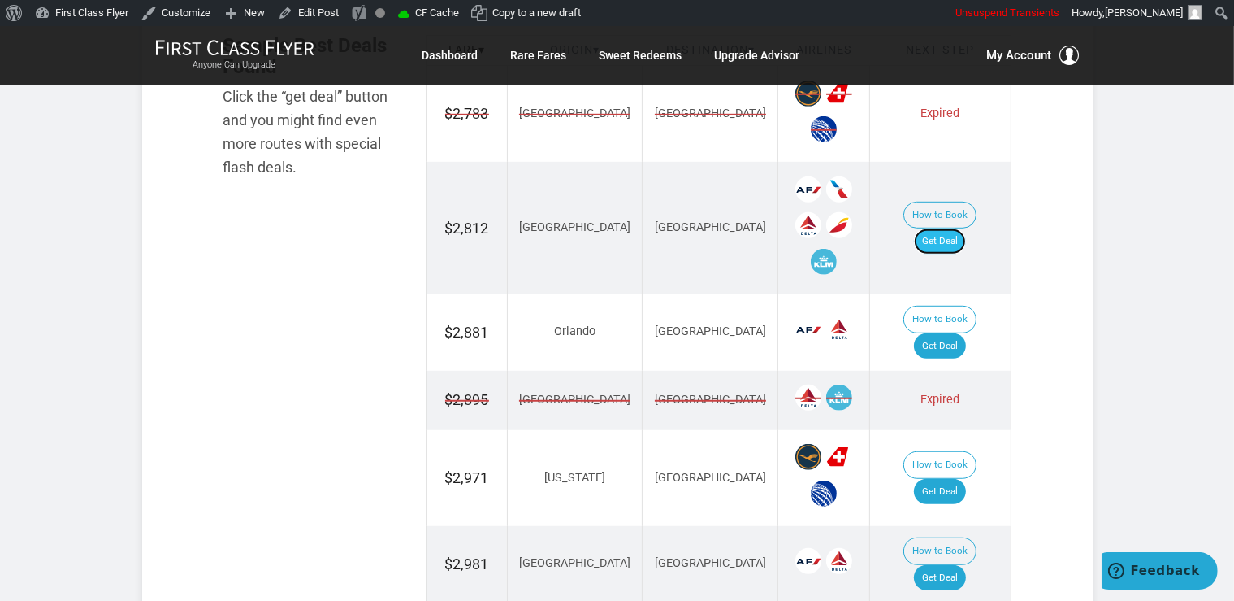
click at [957, 228] on link "Get Deal" at bounding box center [940, 241] width 52 height 26
